Goal: Communication & Community: Connect with others

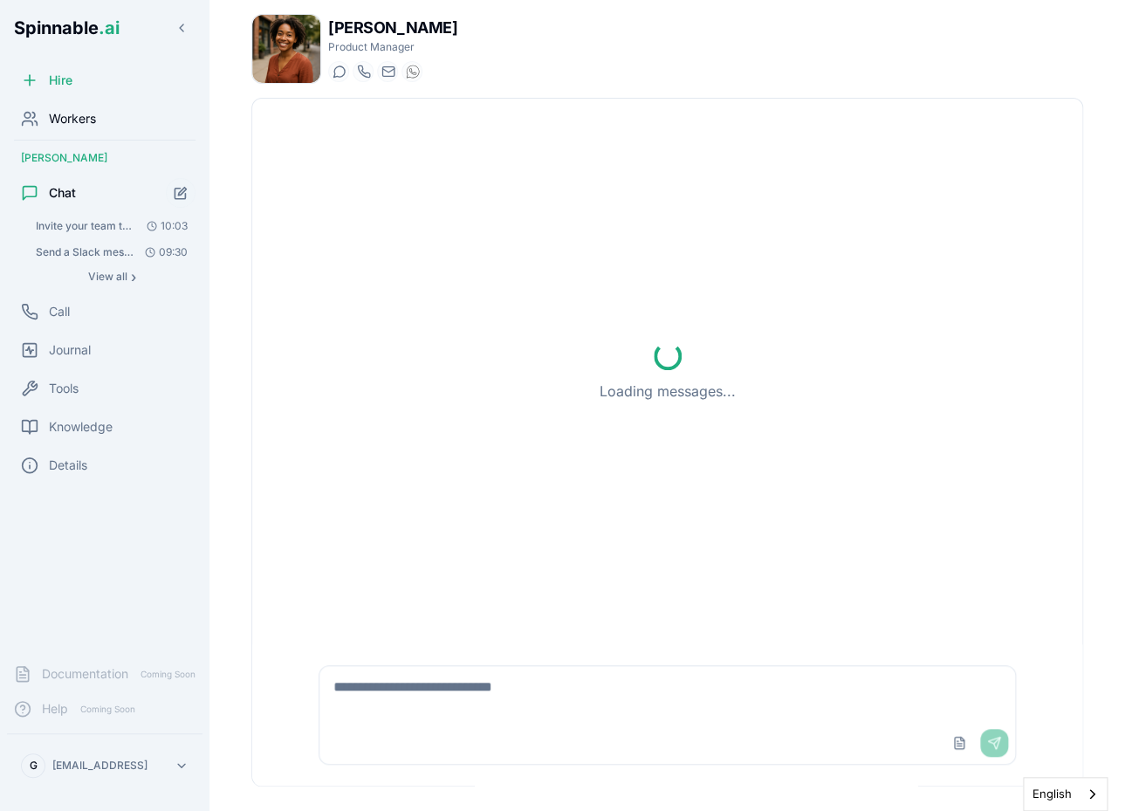
click at [77, 120] on span "Workers" at bounding box center [72, 118] width 47 height 17
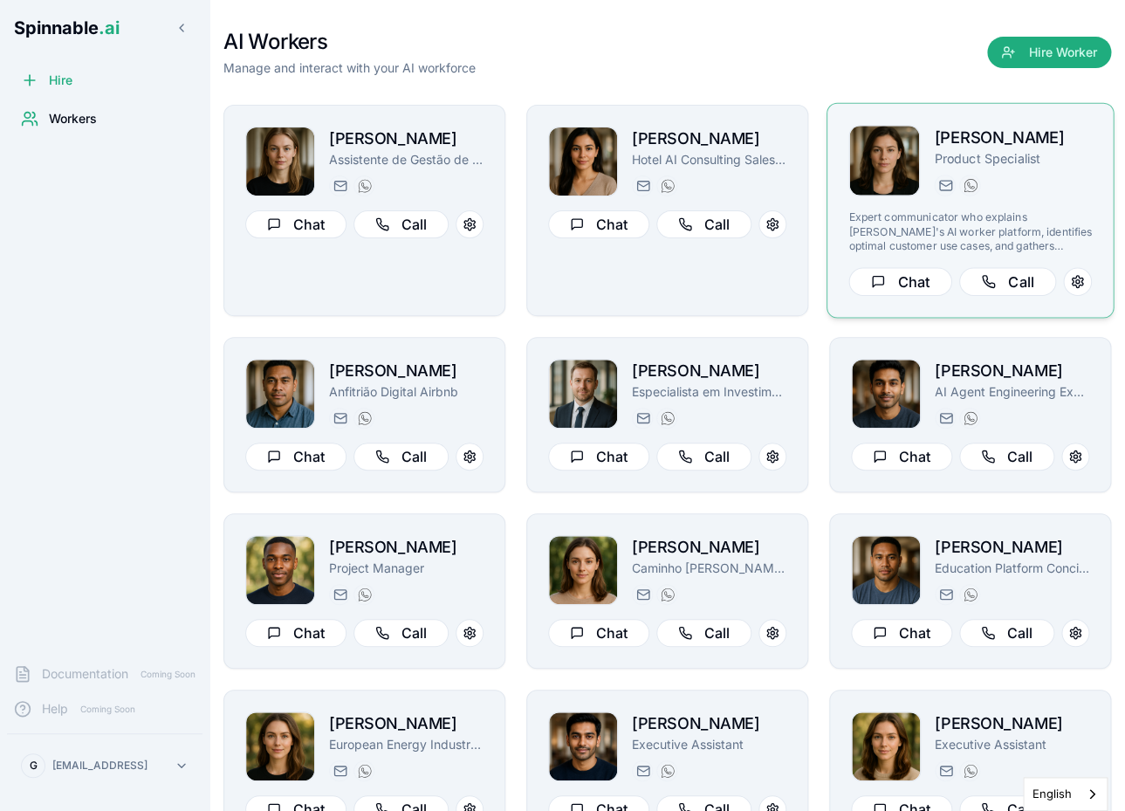
click at [839, 223] on div "[PERSON_NAME] Product Specialist [DOMAIN_NAME][EMAIL_ADDRESS][DOMAIN_NAME] [PHO…" at bounding box center [970, 211] width 287 height 216
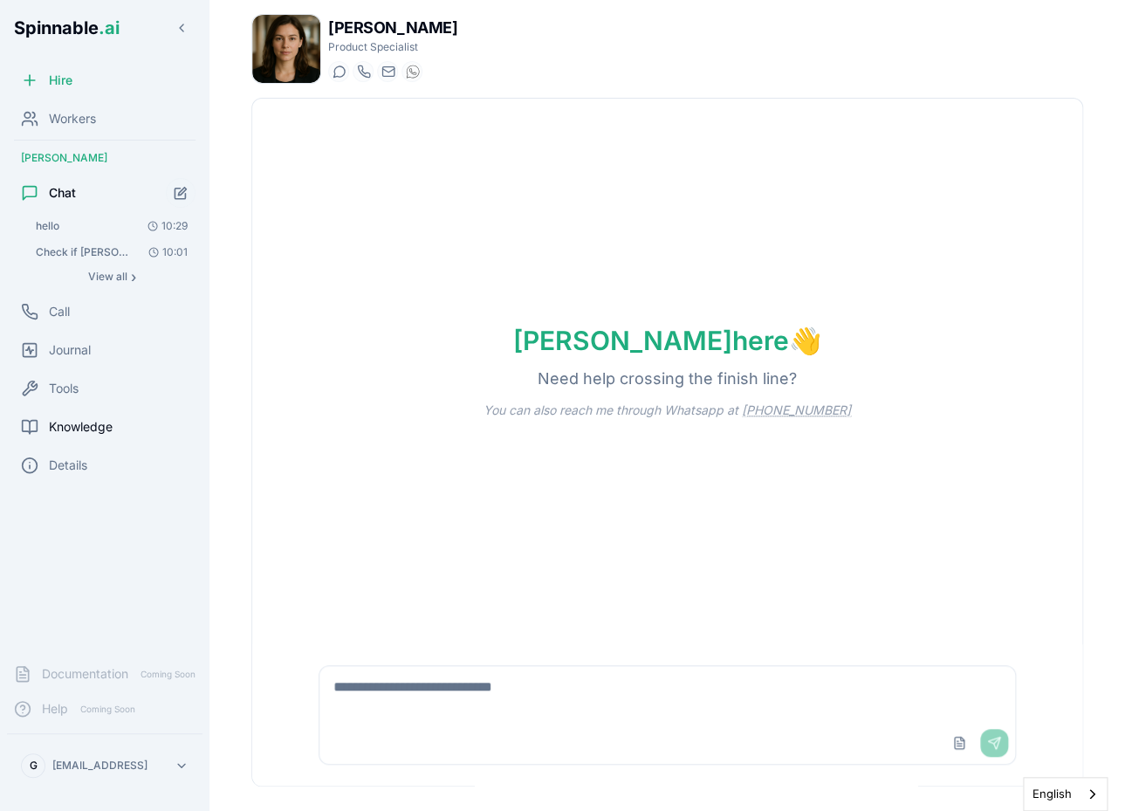
click at [76, 424] on span "Knowledge" at bounding box center [81, 426] width 64 height 17
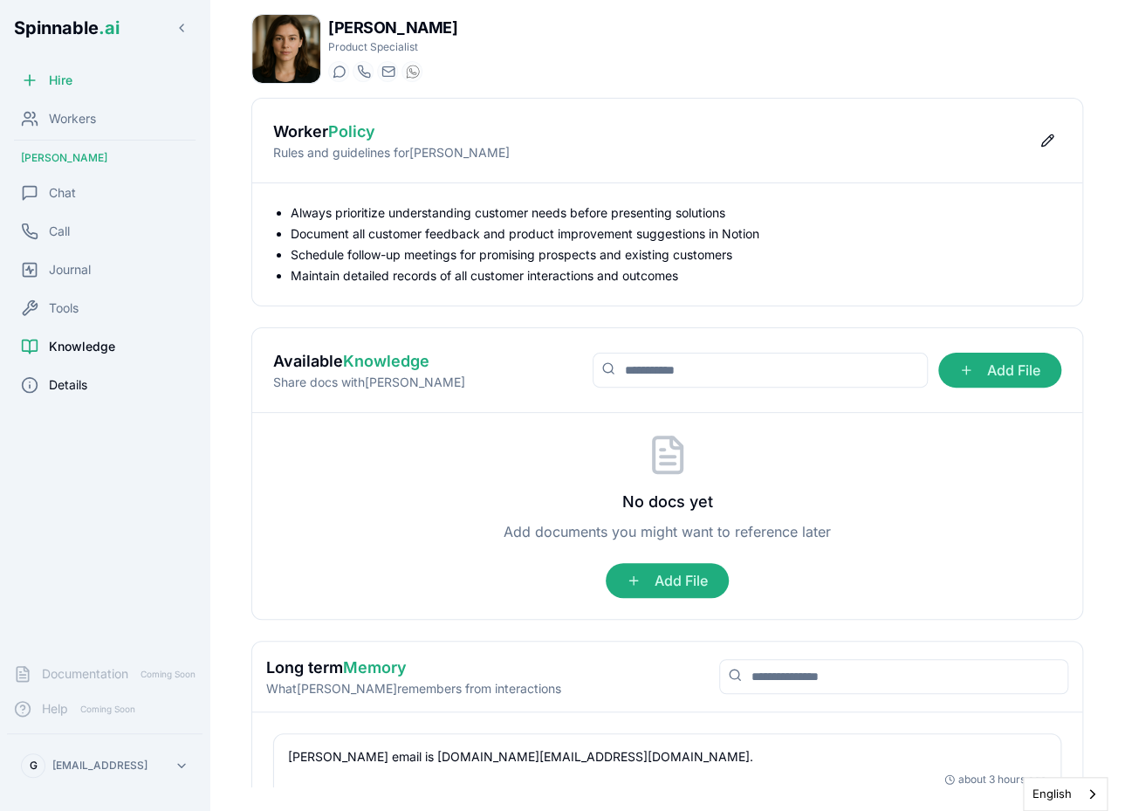
click at [52, 378] on span "Details" at bounding box center [68, 384] width 38 height 17
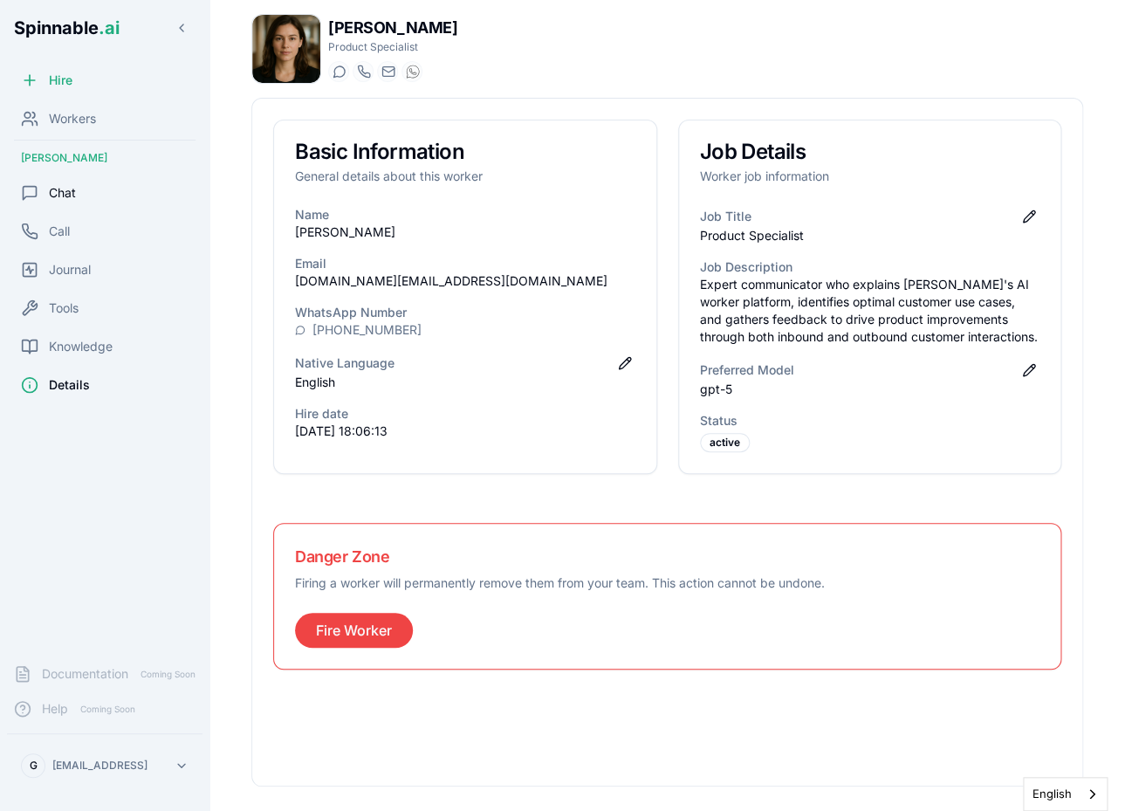
click at [82, 184] on div "Chat" at bounding box center [105, 192] width 196 height 35
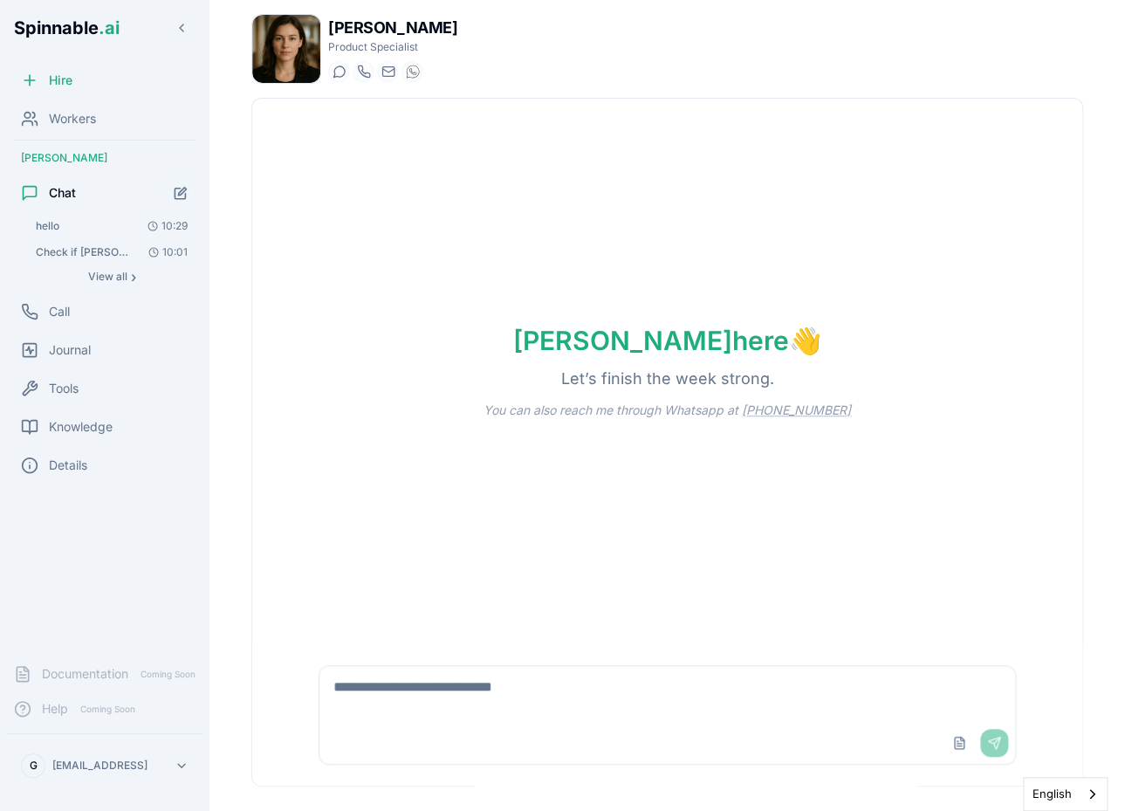
click at [474, 730] on div "Upload File Send" at bounding box center [667, 743] width 697 height 42
click at [462, 717] on textarea at bounding box center [667, 694] width 697 height 56
paste textarea "**********"
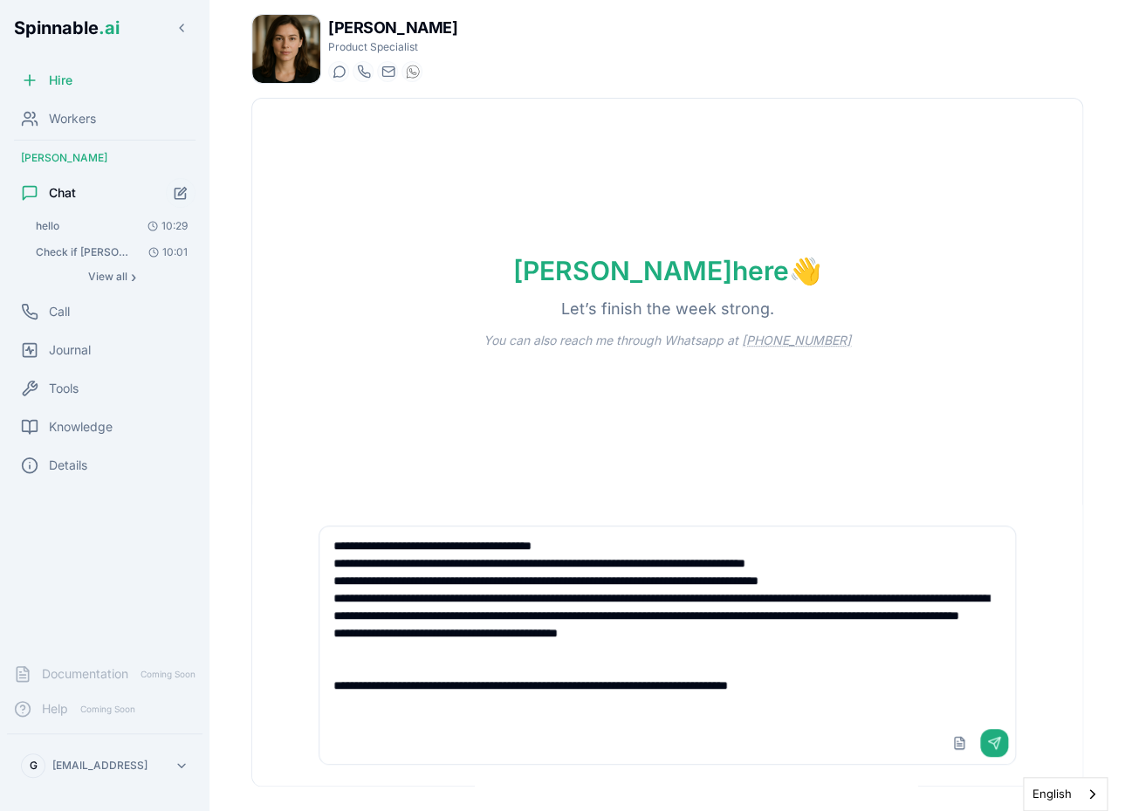
drag, startPoint x: 642, startPoint y: 655, endPoint x: 332, endPoint y: 583, distance: 318.0
click at [332, 583] on textarea "**********" at bounding box center [667, 624] width 696 height 196
type textarea "**********"
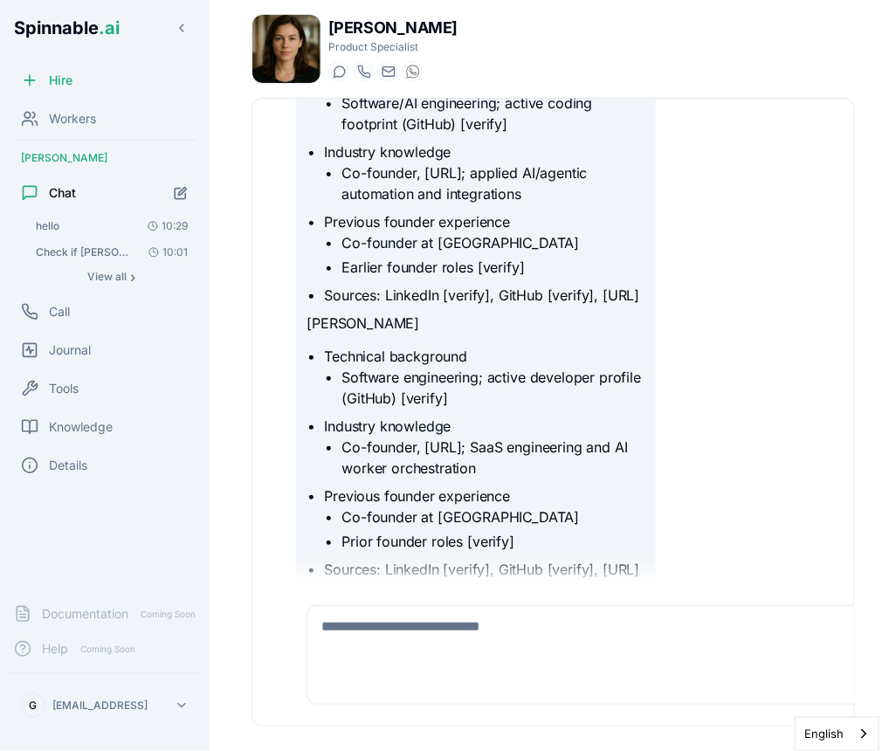
scroll to position [1542, 0]
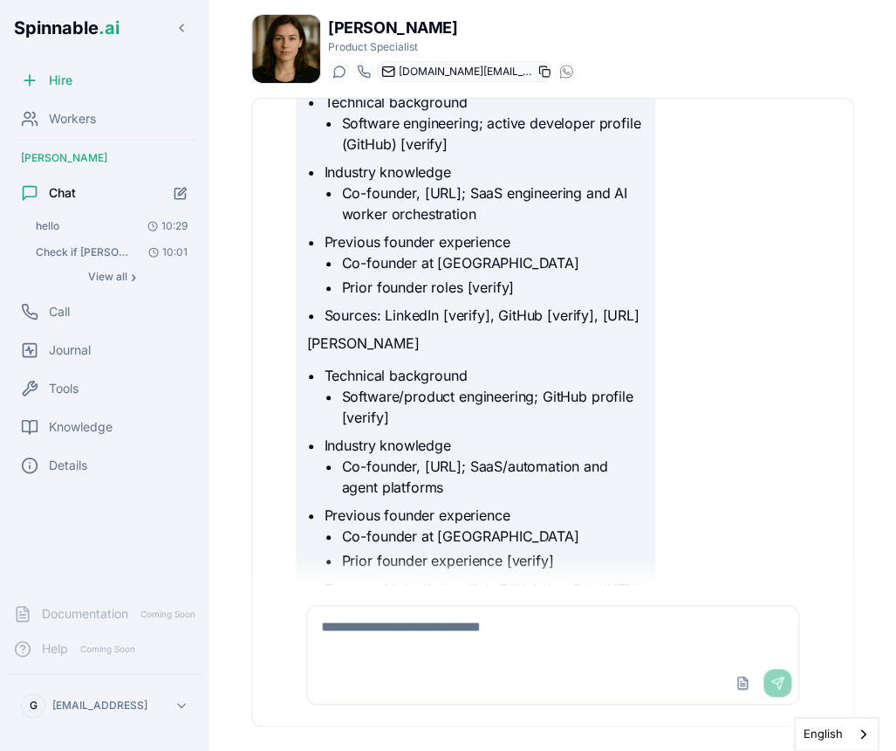
click at [546, 75] on icon at bounding box center [545, 71] width 12 height 12
drag, startPoint x: 142, startPoint y: 1, endPoint x: -1178, endPoint y: -86, distance: 1323.5
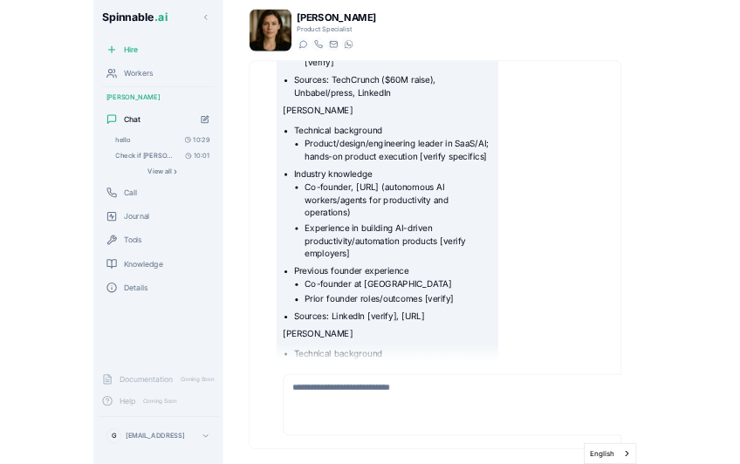
scroll to position [354, 0]
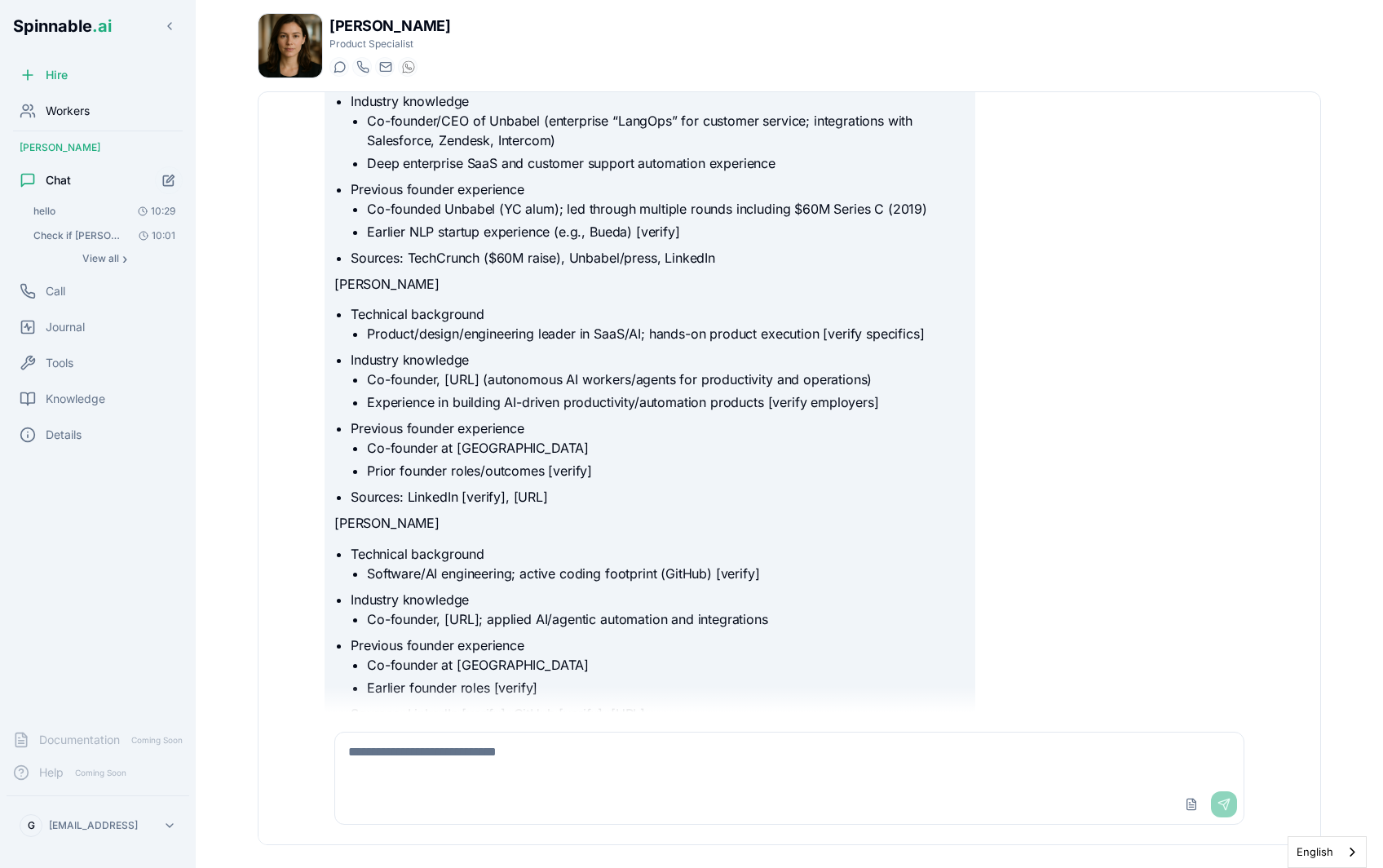
click at [95, 117] on div "Workers" at bounding box center [98, 110] width 183 height 33
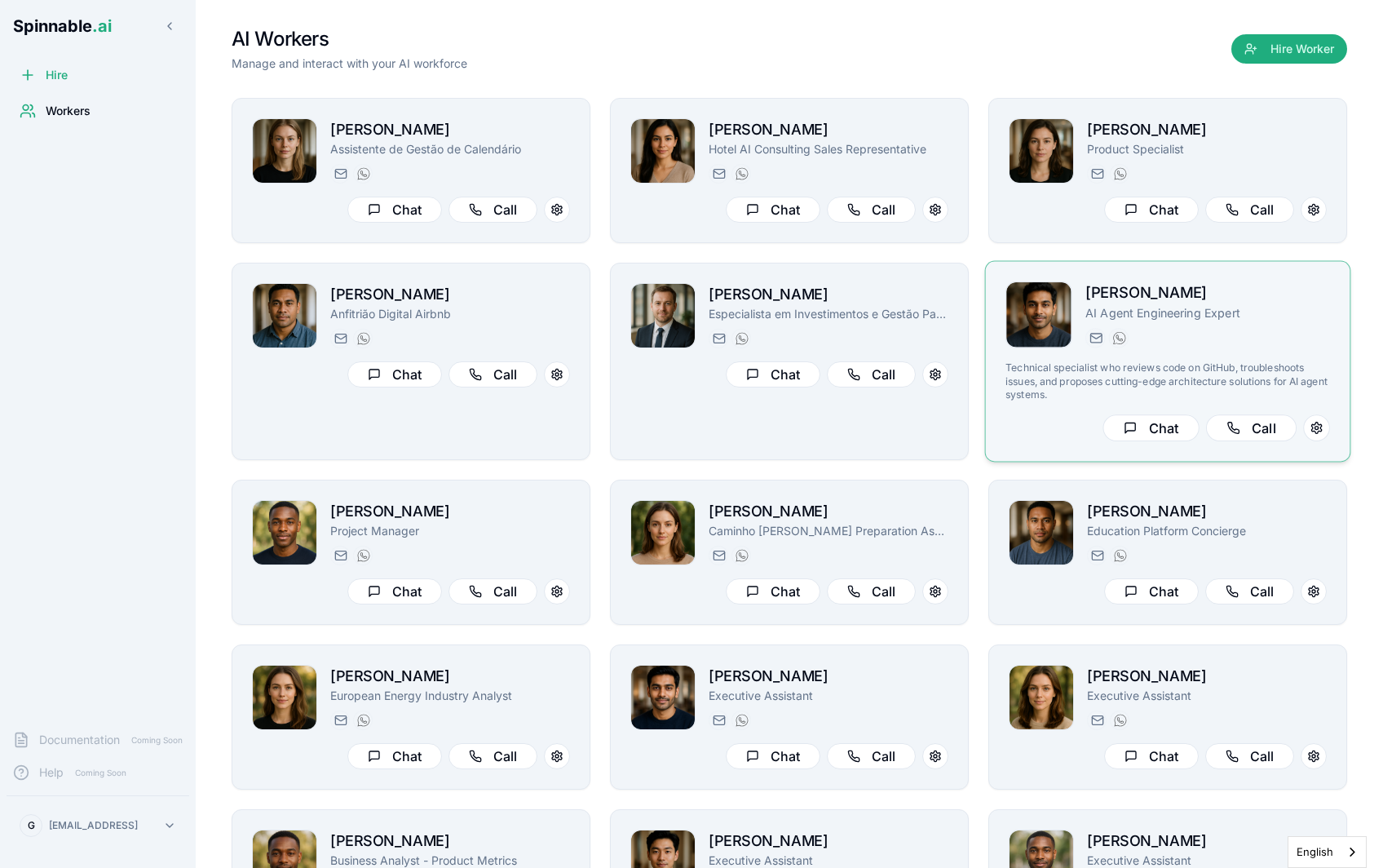
click at [837, 324] on div "[PERSON_NAME] AI Agent Engineering Expert [PERSON_NAME][EMAIL_ADDRESS][PERSON_N…" at bounding box center [1208, 315] width 245 height 67
